Goal: Task Accomplishment & Management: Use online tool/utility

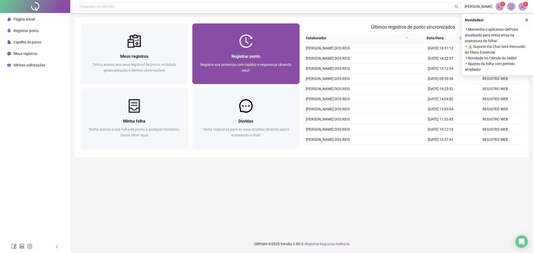
click at [236, 68] on div "Registre sua presença com rapidez e segurança clicando aqui!" at bounding box center [246, 70] width 95 height 17
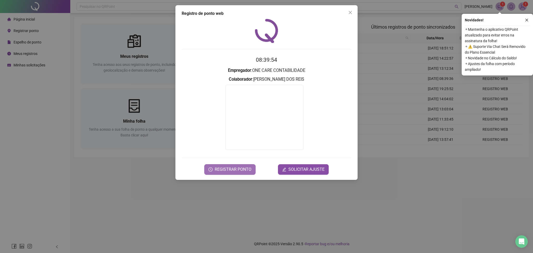
click at [235, 166] on span "REGISTRAR PONTO" at bounding box center [233, 169] width 37 height 6
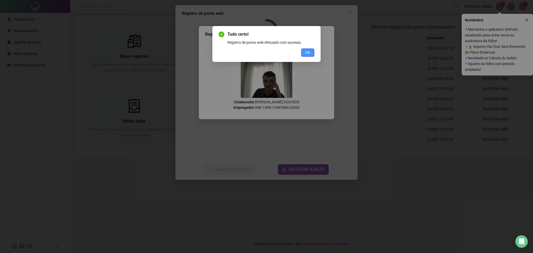
click at [306, 56] on button "OK" at bounding box center [307, 52] width 13 height 8
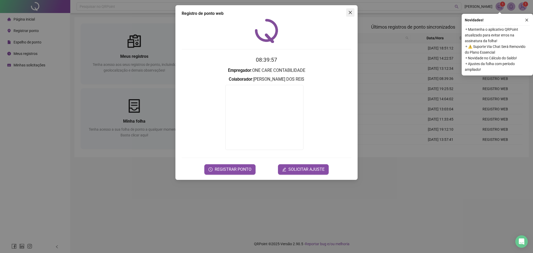
click at [351, 11] on icon "close" at bounding box center [350, 12] width 4 height 4
